Goal: Information Seeking & Learning: Check status

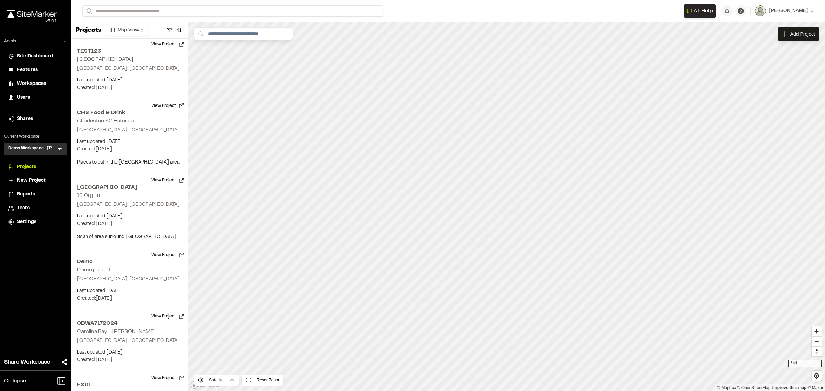
click at [28, 83] on span "Workspaces" at bounding box center [31, 84] width 29 height 8
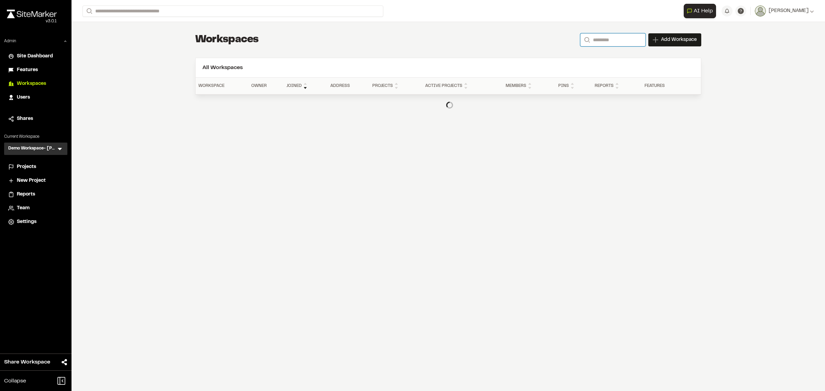
click at [603, 43] on input "Search" at bounding box center [612, 39] width 65 height 13
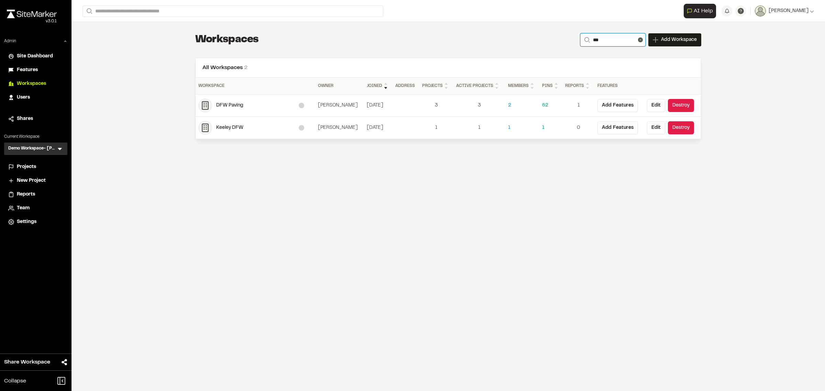
type input "***"
click at [229, 107] on div "DFW Paving" at bounding box center [257, 106] width 83 height 8
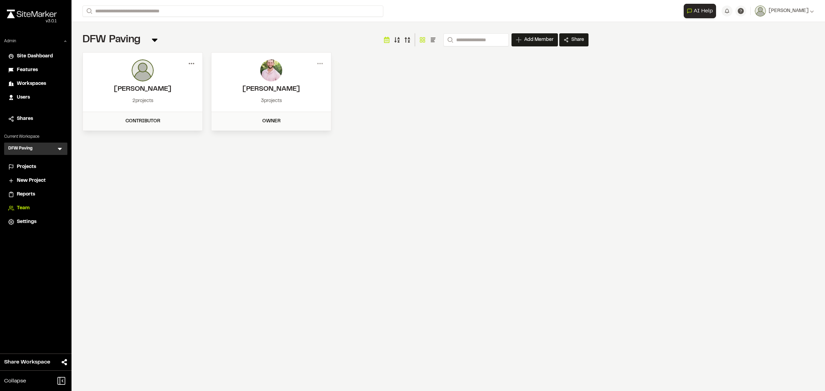
click at [193, 64] on icon at bounding box center [191, 63] width 11 height 11
click at [158, 74] on div "View" at bounding box center [167, 78] width 60 height 10
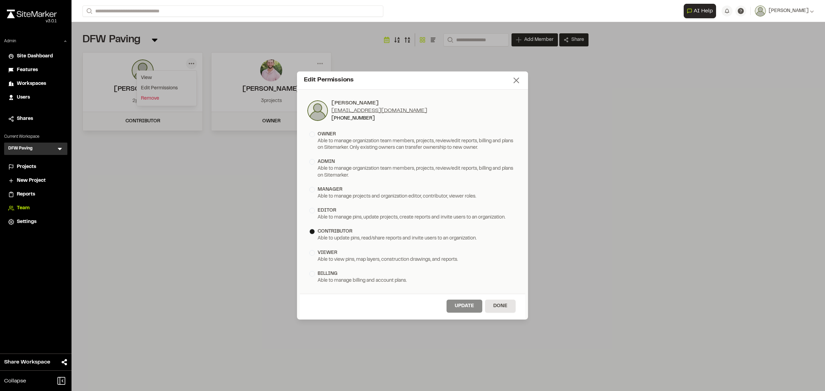
click at [512, 83] on icon at bounding box center [517, 81] width 10 height 10
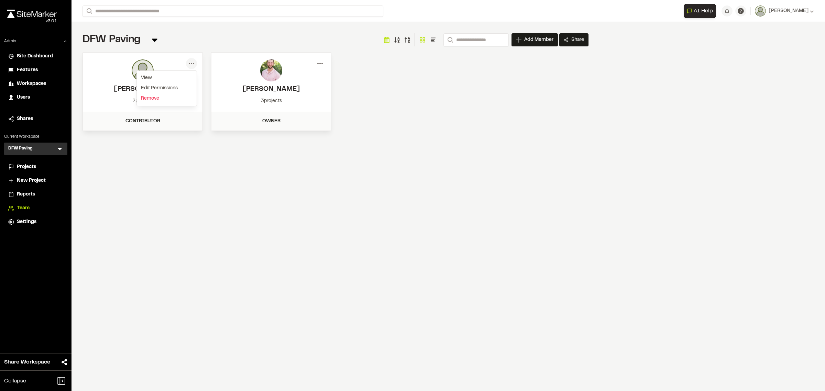
click at [322, 63] on icon at bounding box center [320, 63] width 11 height 11
click at [281, 77] on div "View" at bounding box center [295, 78] width 60 height 10
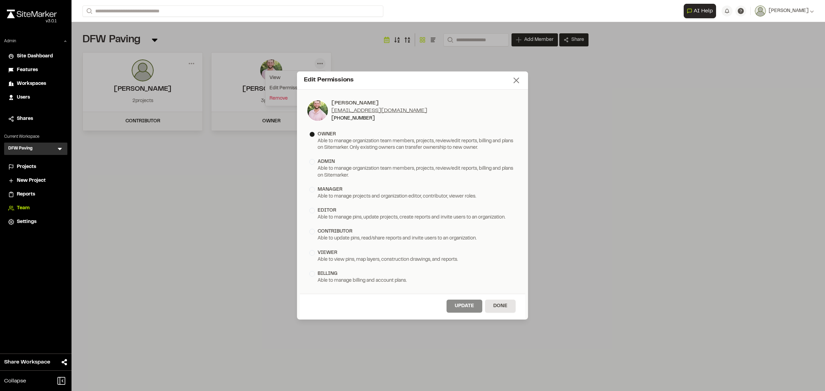
click at [513, 78] on icon at bounding box center [517, 81] width 10 height 10
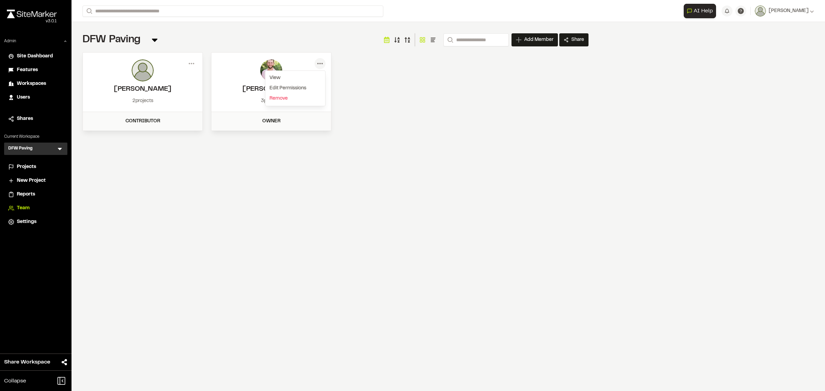
click at [33, 83] on span "Workspaces" at bounding box center [31, 84] width 29 height 8
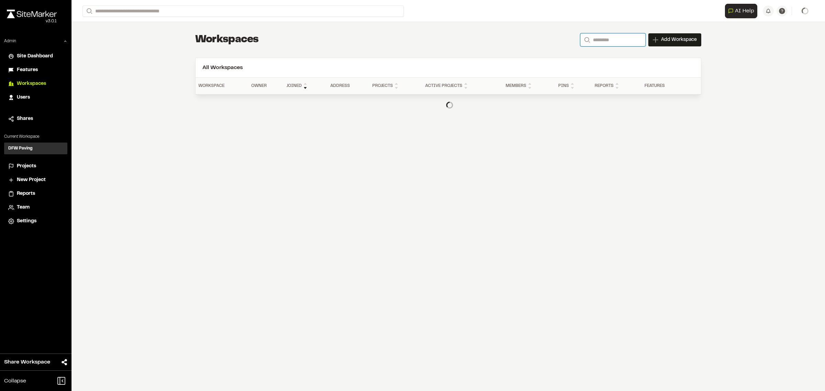
click at [611, 42] on input "Search" at bounding box center [612, 39] width 65 height 13
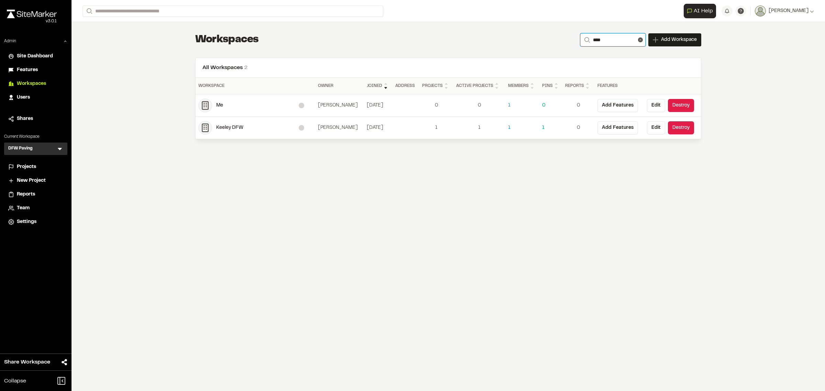
type input "****"
click at [231, 128] on div "Keeley DFW" at bounding box center [257, 128] width 83 height 8
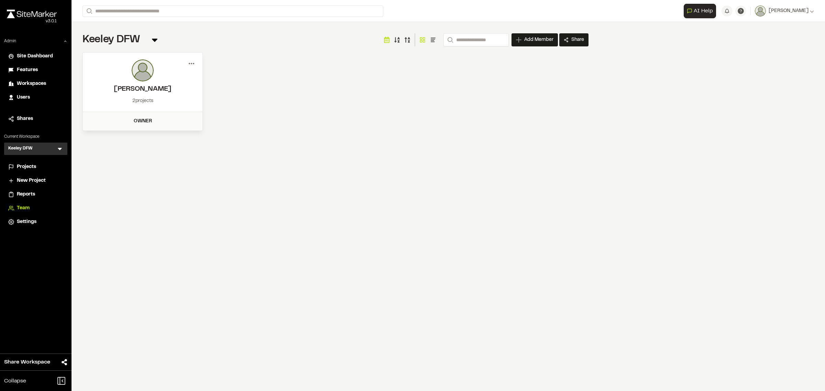
click at [188, 64] on icon at bounding box center [191, 63] width 11 height 11
click at [155, 79] on div "View" at bounding box center [167, 78] width 60 height 10
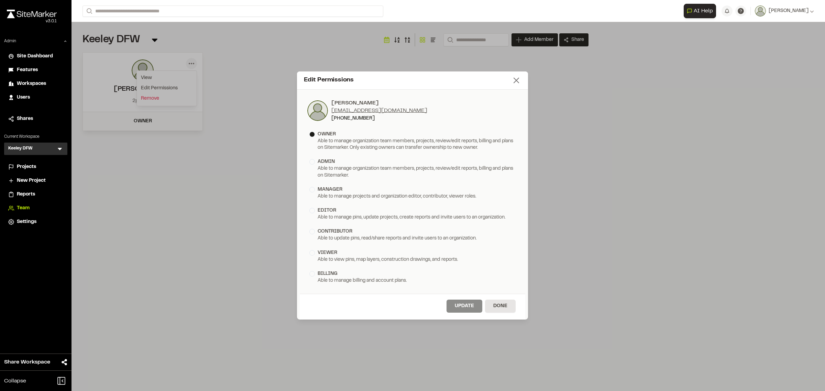
click at [514, 81] on icon at bounding box center [517, 81] width 10 height 10
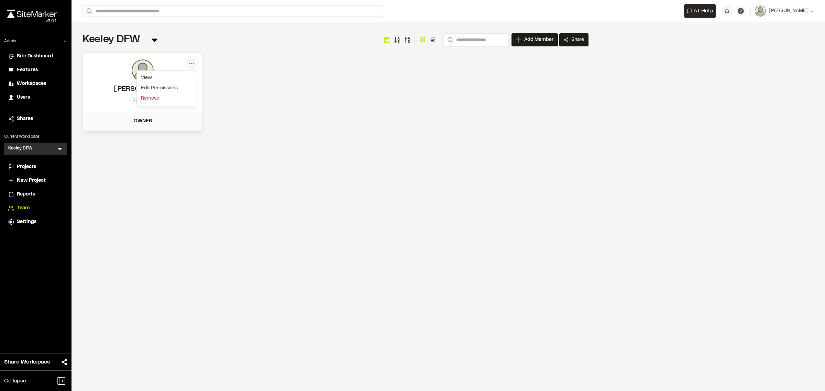
click at [31, 167] on span "Projects" at bounding box center [26, 167] width 19 height 8
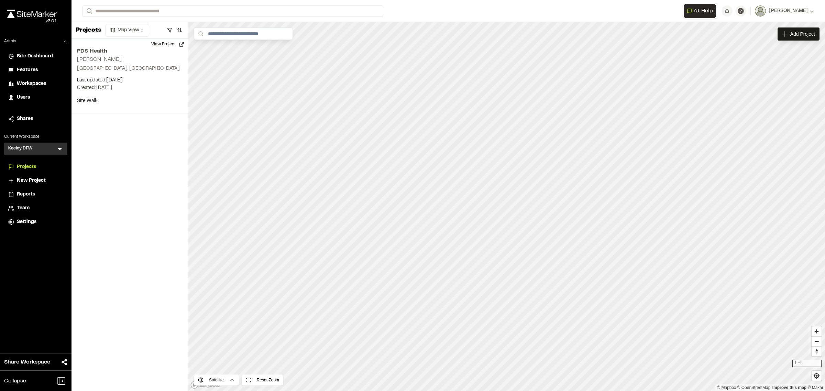
click at [22, 220] on span "Settings" at bounding box center [27, 222] width 20 height 8
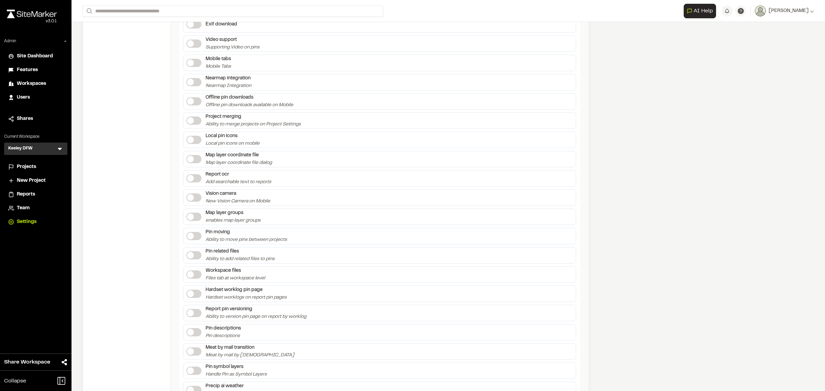
scroll to position [1204, 0]
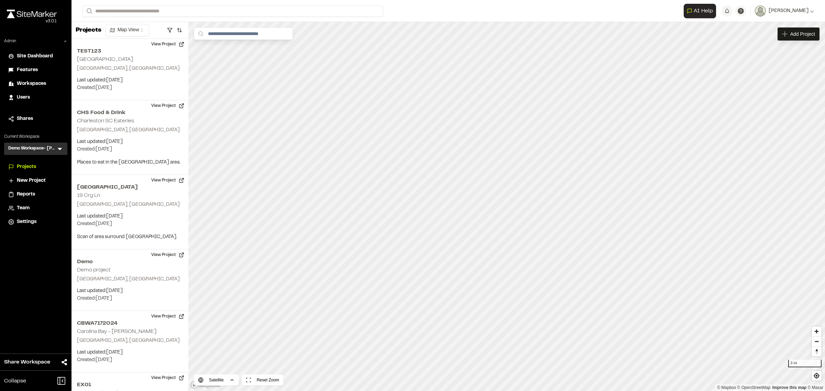
click at [62, 149] on icon at bounding box center [59, 148] width 7 height 7
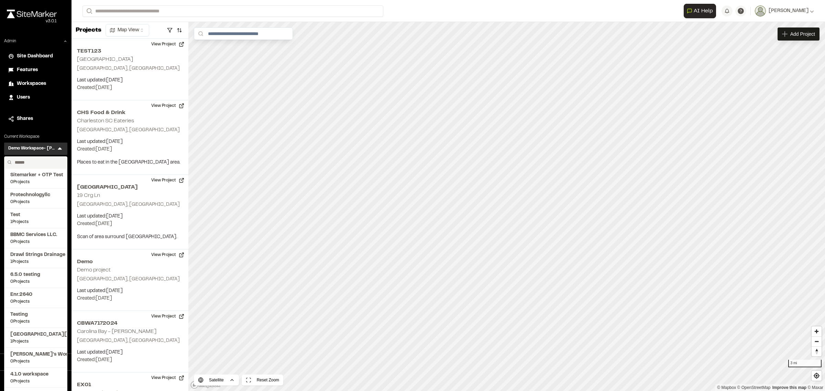
click at [47, 159] on input "text" at bounding box center [38, 163] width 52 height 12
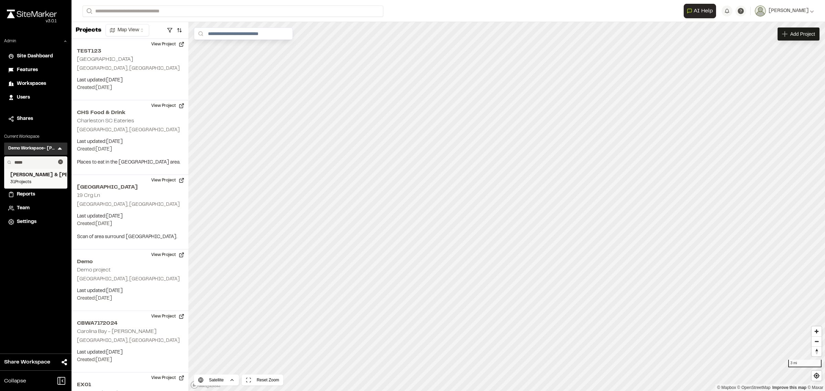
type input "*****"
click at [48, 174] on span "Davis & Floyd Inc." at bounding box center [35, 176] width 51 height 8
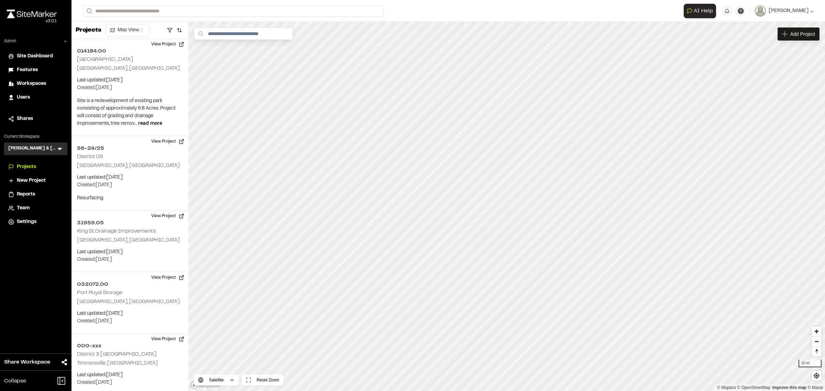
click at [30, 192] on span "Reports" at bounding box center [26, 195] width 18 height 8
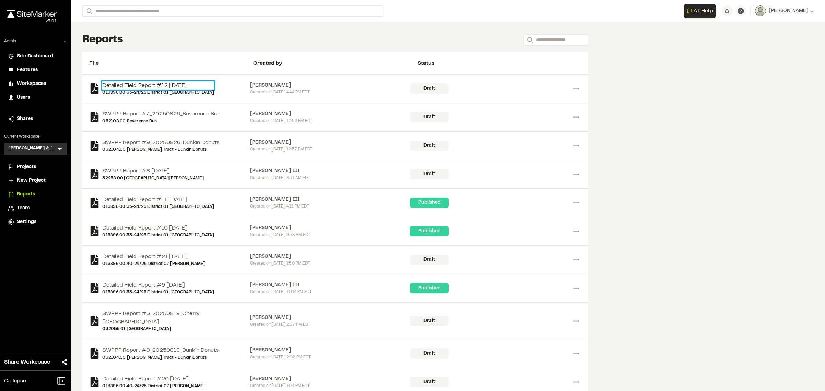
click at [149, 84] on link "Detailed Field Report #12 2025-08-26" at bounding box center [158, 85] width 112 height 8
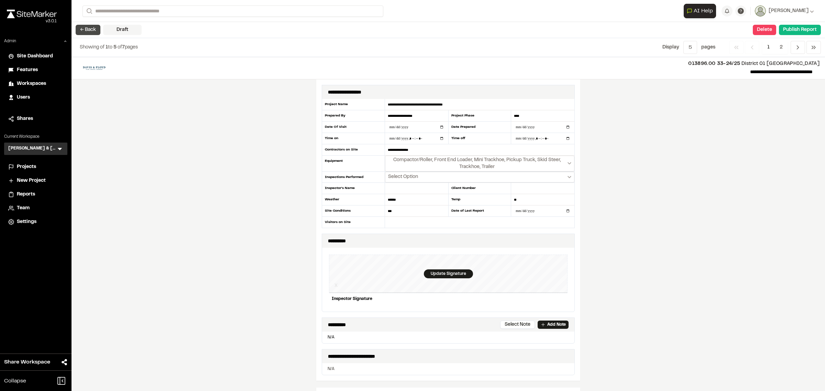
click at [88, 30] on button "← Back" at bounding box center [88, 30] width 25 height 10
